Goal: Task Accomplishment & Management: Use online tool/utility

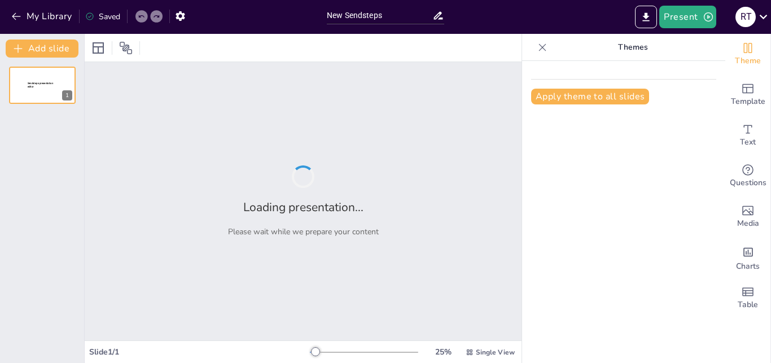
type input "New Sendsteps"
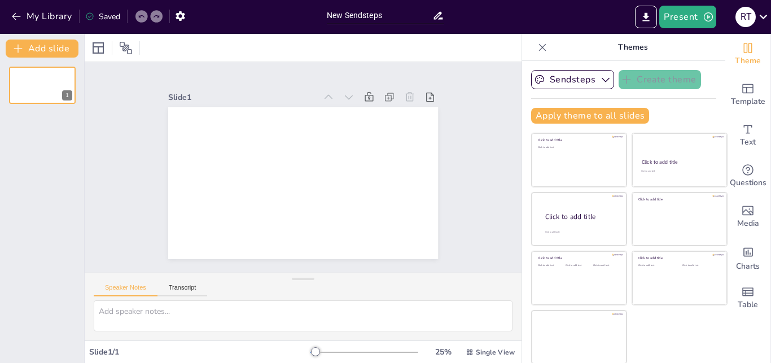
click at [678, 110] on div "Apply theme to all slides" at bounding box center [623, 116] width 185 height 16
click at [650, 11] on icon "Export to PowerPoint" at bounding box center [646, 17] width 12 height 12
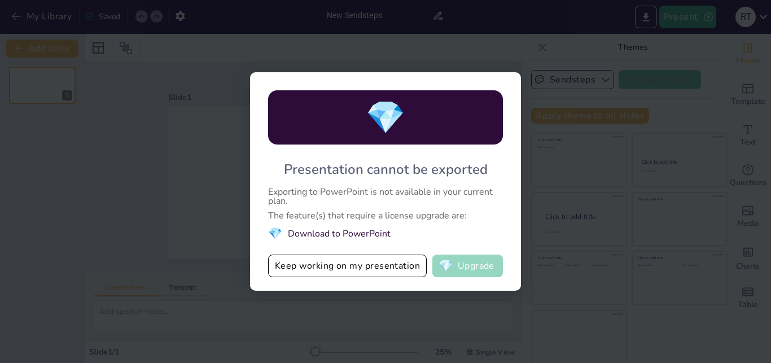
click at [459, 264] on button "💎 Upgrade" at bounding box center [467, 266] width 71 height 23
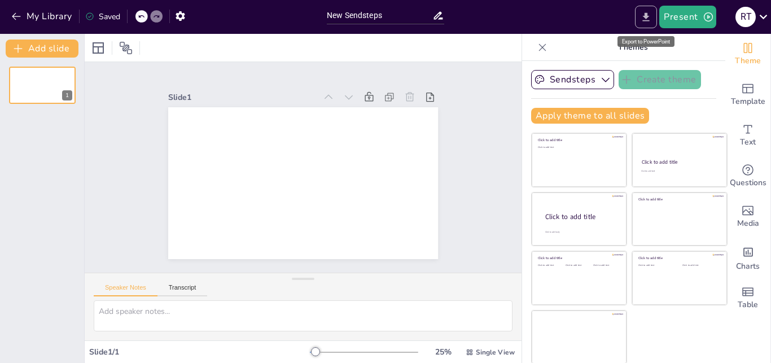
click at [646, 19] on icon "Export to PowerPoint" at bounding box center [646, 17] width 12 height 12
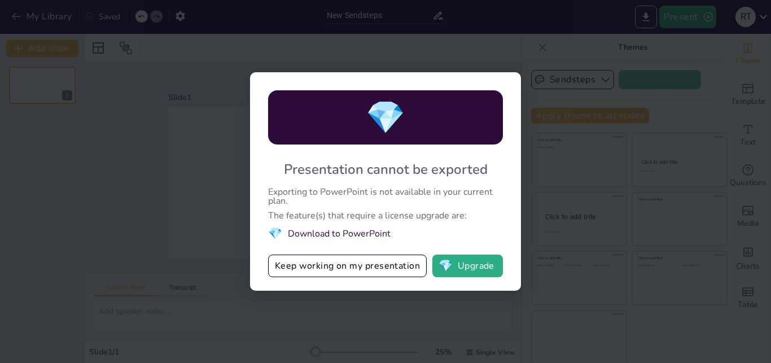
click at [586, 204] on div "💎 Presentation cannot be exported Exporting to PowerPoint is not available in y…" at bounding box center [385, 181] width 771 height 363
click at [472, 273] on button "💎 Upgrade" at bounding box center [467, 266] width 71 height 23
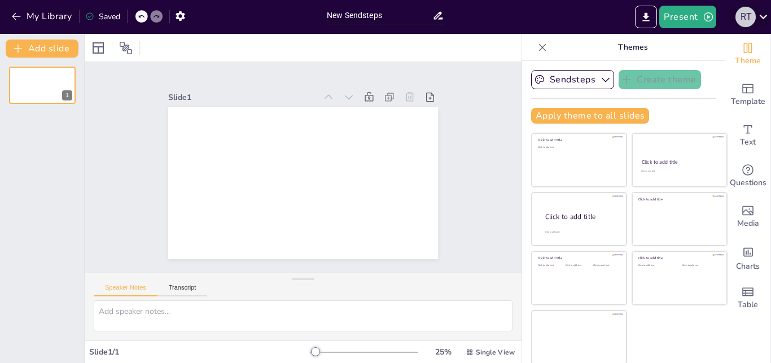
click at [747, 17] on div "R T" at bounding box center [745, 17] width 20 height 20
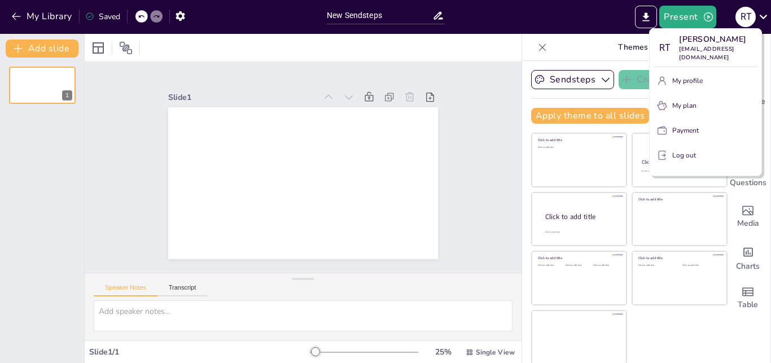
click at [689, 150] on p "Log out" at bounding box center [684, 155] width 24 height 10
